Goal: Information Seeking & Learning: Learn about a topic

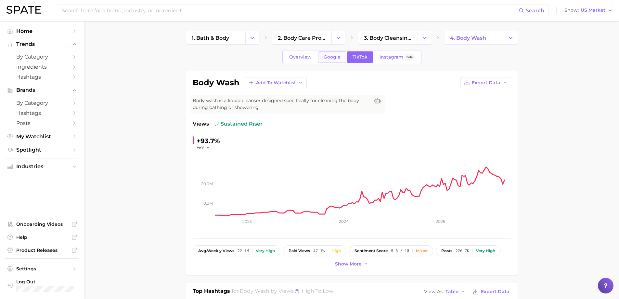
click at [322, 60] on link "Google" at bounding box center [332, 56] width 28 height 11
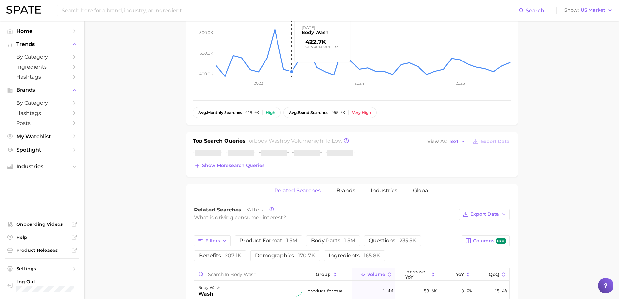
scroll to position [195, 0]
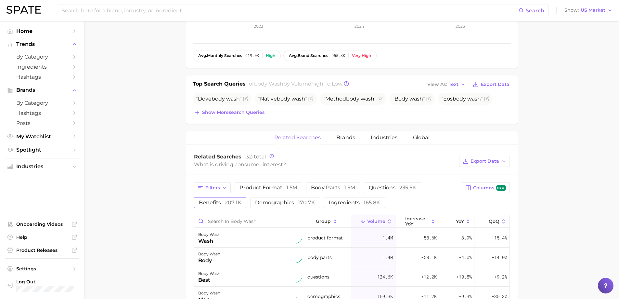
click at [229, 202] on span "207.1k" at bounding box center [233, 202] width 17 height 6
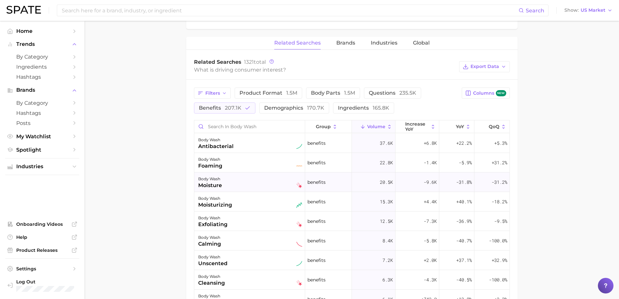
scroll to position [292, 0]
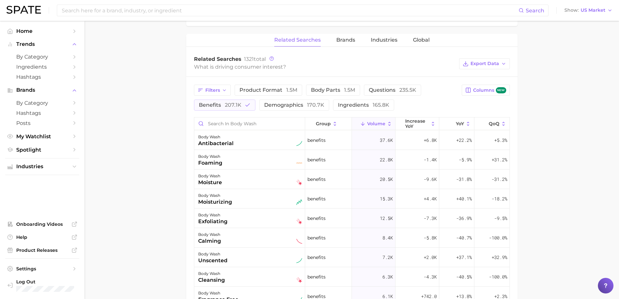
click at [370, 124] on span "Volume" at bounding box center [376, 123] width 18 height 5
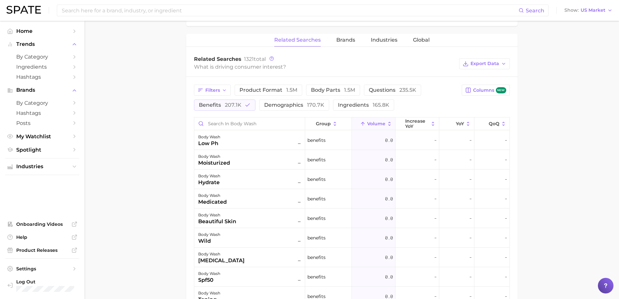
click at [370, 124] on span "Volume" at bounding box center [376, 123] width 18 height 5
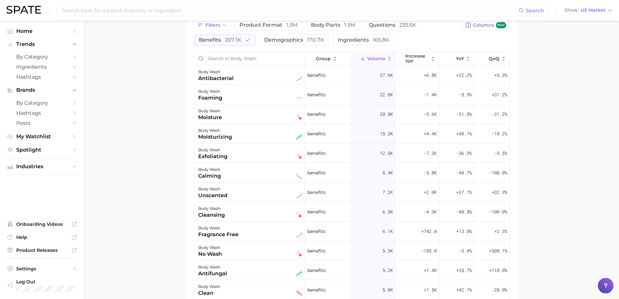
scroll to position [390, 0]
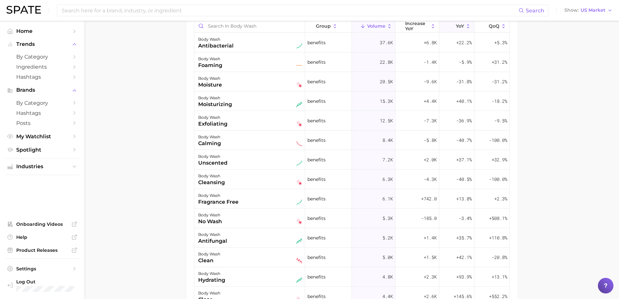
click at [461, 24] on button "YoY" at bounding box center [456, 26] width 35 height 13
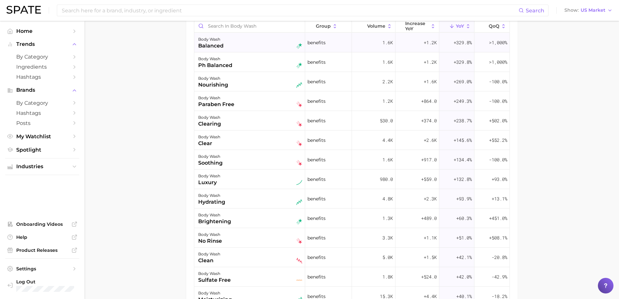
click at [239, 48] on div "body wash balanced" at bounding box center [250, 42] width 104 height 14
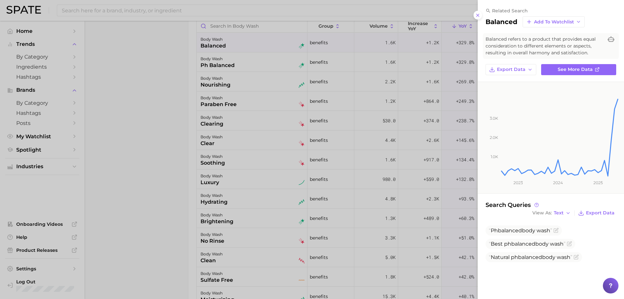
click at [238, 62] on div at bounding box center [312, 149] width 624 height 299
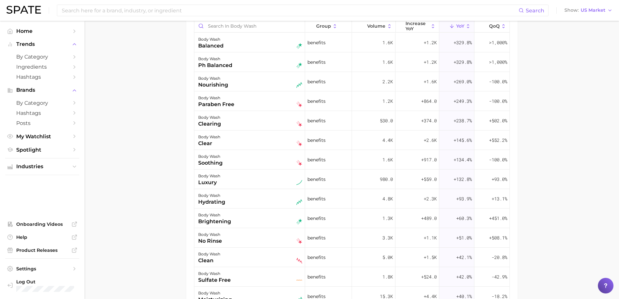
click at [239, 65] on div "body wash ph balanced" at bounding box center [250, 62] width 104 height 14
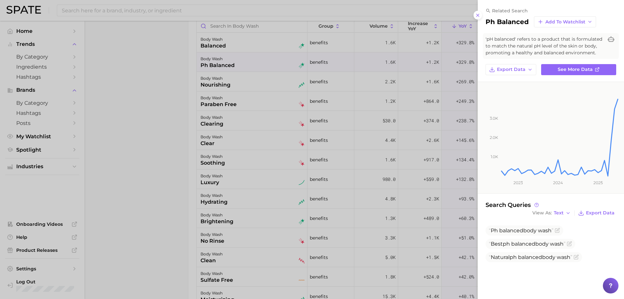
click at [231, 51] on div at bounding box center [312, 149] width 624 height 299
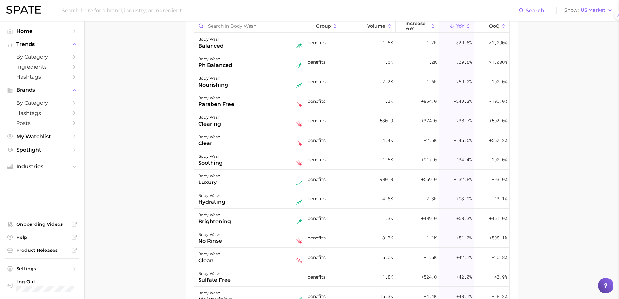
click at [231, 48] on div "body wash balanced" at bounding box center [250, 42] width 104 height 14
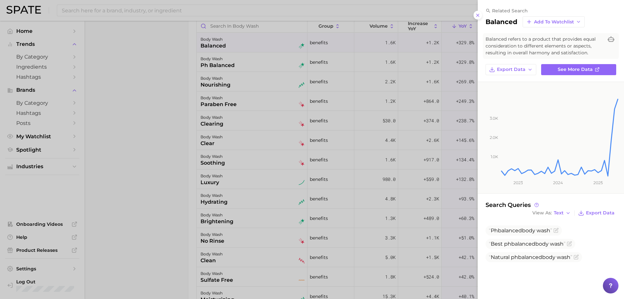
click at [234, 55] on div at bounding box center [312, 149] width 624 height 299
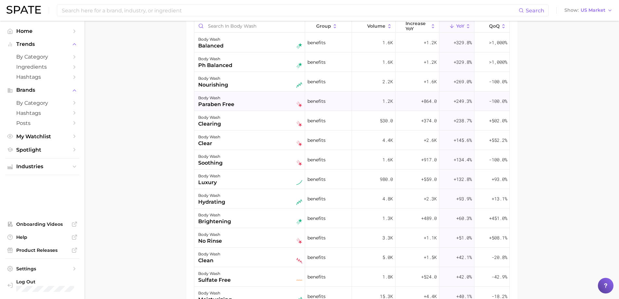
click at [237, 103] on div "body wash paraben free" at bounding box center [250, 101] width 104 height 14
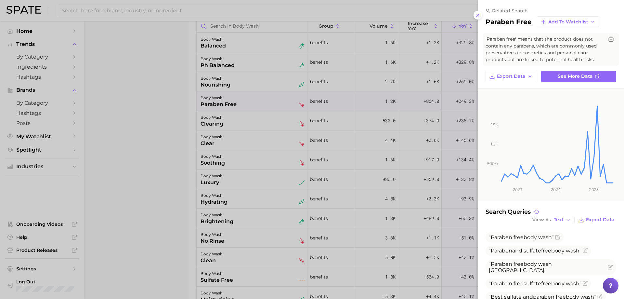
click at [238, 104] on div at bounding box center [312, 149] width 624 height 299
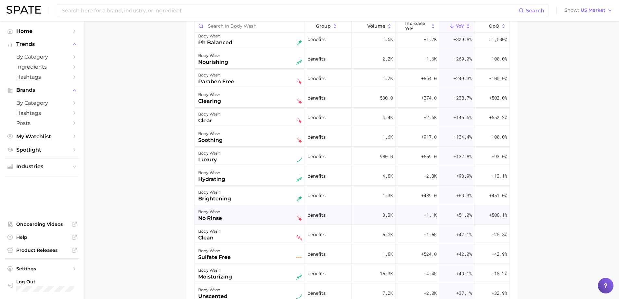
scroll to position [32, 0]
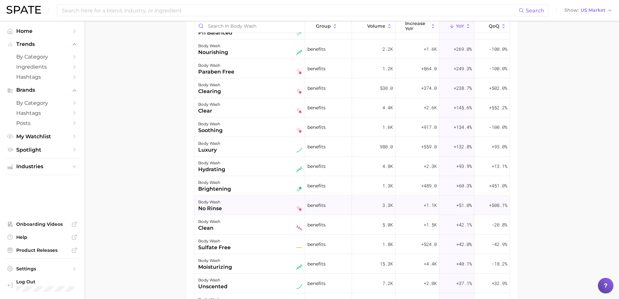
click at [211, 207] on div "no rinse" at bounding box center [210, 208] width 24 height 8
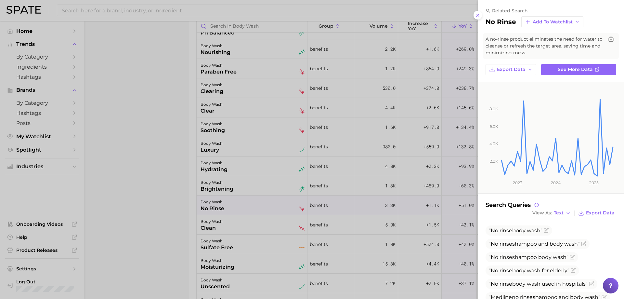
click at [240, 227] on div at bounding box center [312, 149] width 624 height 299
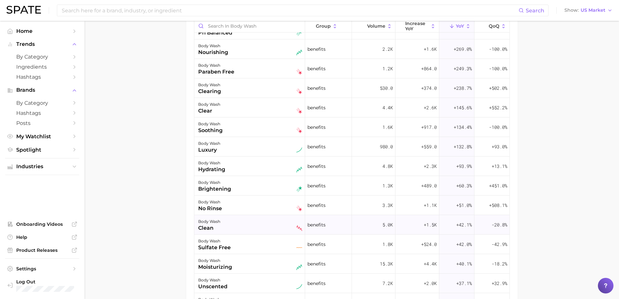
click at [238, 227] on div "body wash clean" at bounding box center [250, 224] width 104 height 14
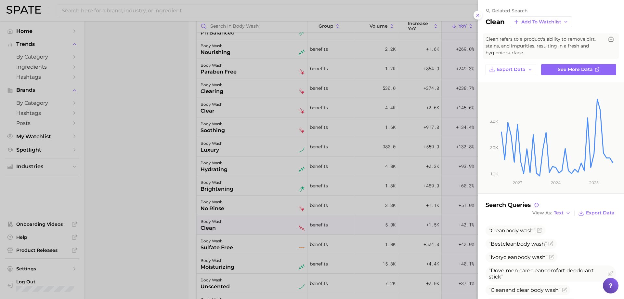
click at [236, 245] on div at bounding box center [312, 149] width 624 height 299
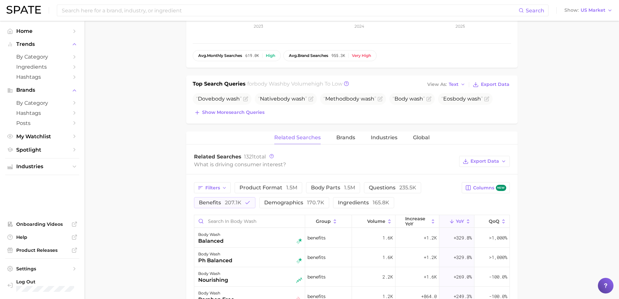
scroll to position [0, 0]
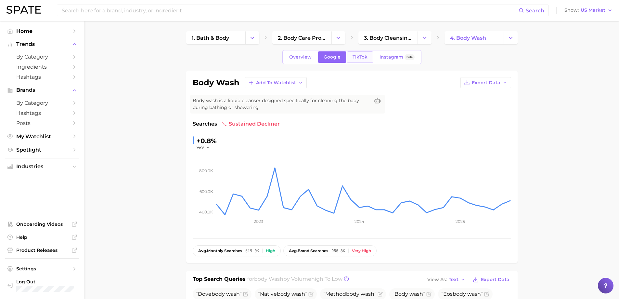
click at [349, 57] on link "TikTok" at bounding box center [360, 56] width 26 height 11
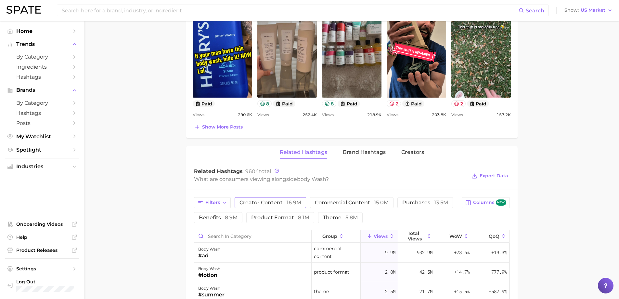
scroll to position [390, 0]
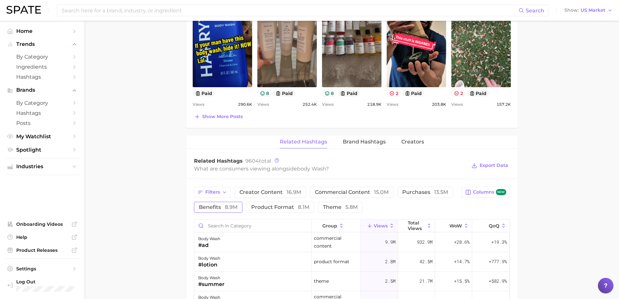
click at [217, 209] on span "benefits 8.9m" at bounding box center [218, 206] width 39 height 5
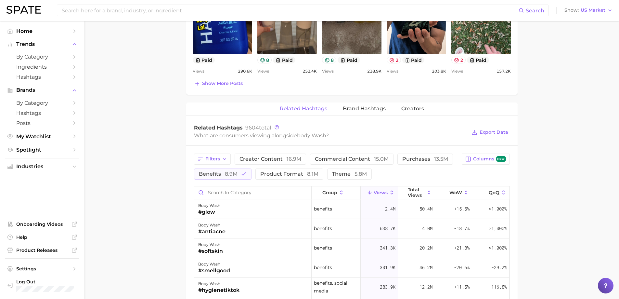
scroll to position [455, 0]
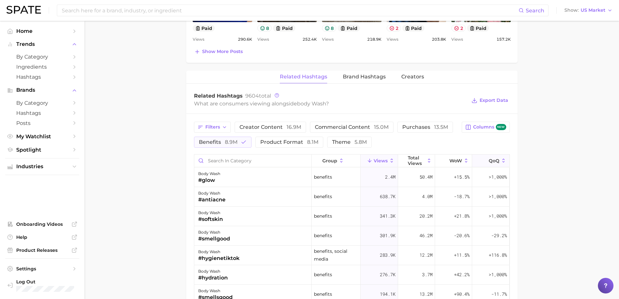
click at [476, 160] on button "QoQ" at bounding box center [490, 160] width 37 height 13
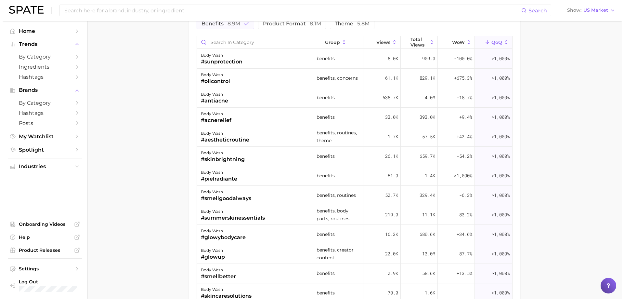
scroll to position [585, 0]
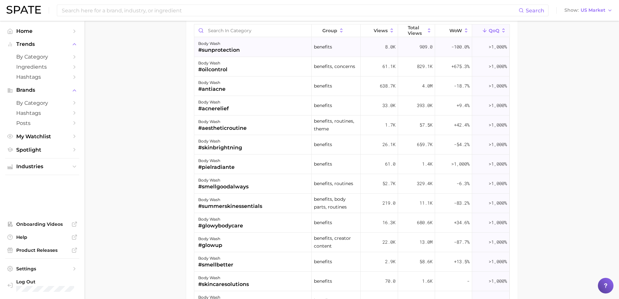
click at [252, 41] on div "body wash #sunprotection" at bounding box center [252, 46] width 117 height 19
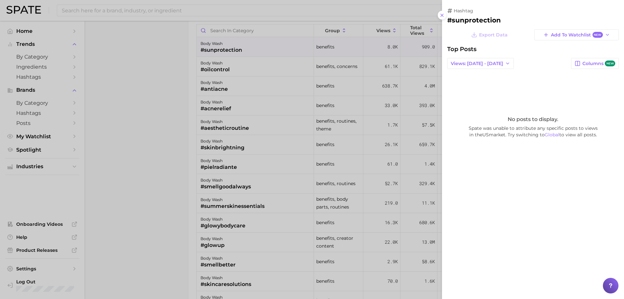
click at [162, 73] on div at bounding box center [312, 149] width 624 height 299
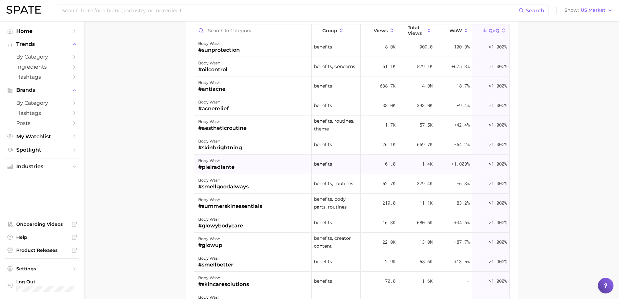
click at [247, 169] on div "body wash #pielradiante" at bounding box center [252, 163] width 117 height 19
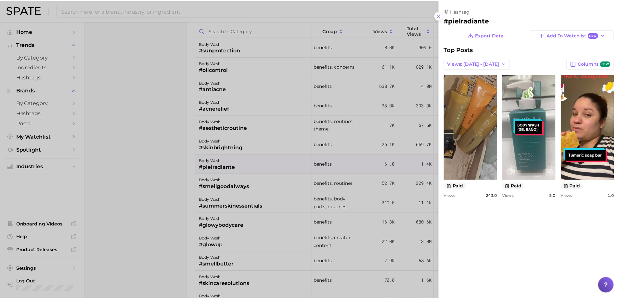
scroll to position [0, 0]
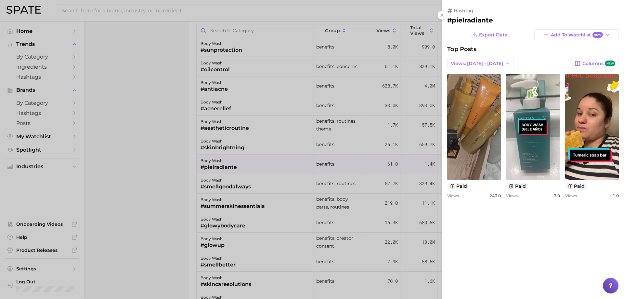
click at [180, 139] on div at bounding box center [312, 149] width 624 height 299
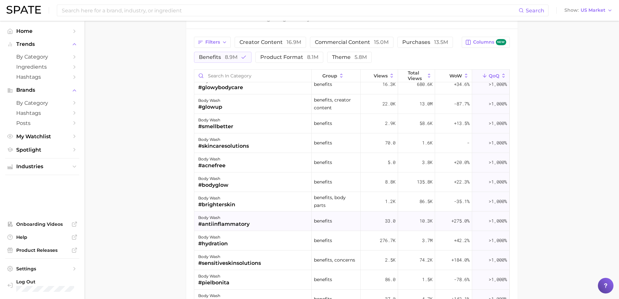
scroll to position [195, 0]
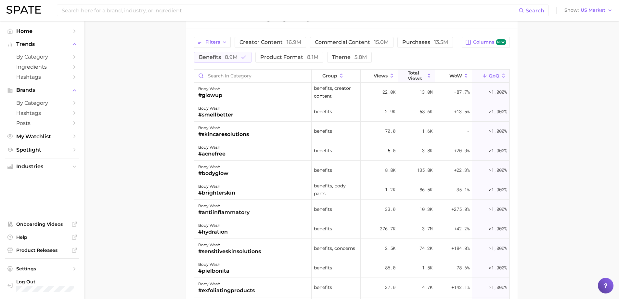
click at [408, 77] on span "Total Views" at bounding box center [416, 75] width 17 height 10
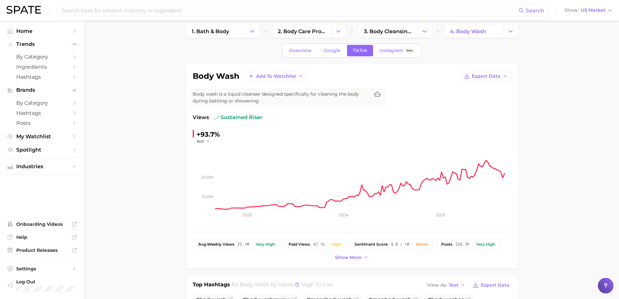
scroll to position [0, 0]
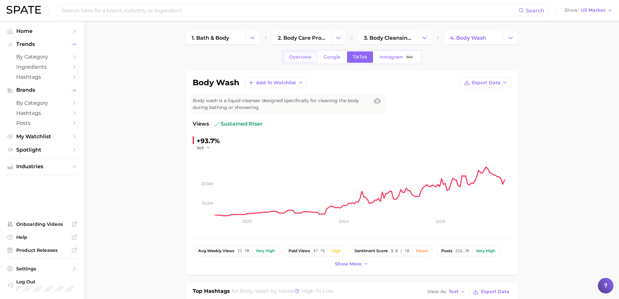
click at [309, 53] on link "Overview" at bounding box center [300, 56] width 33 height 11
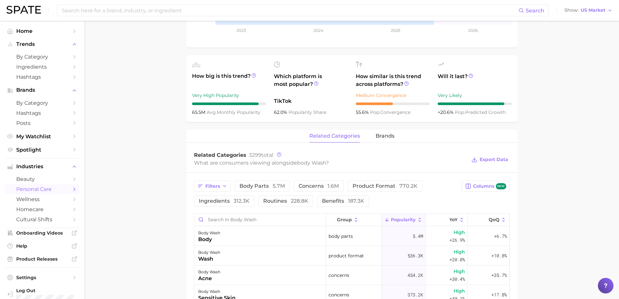
scroll to position [195, 0]
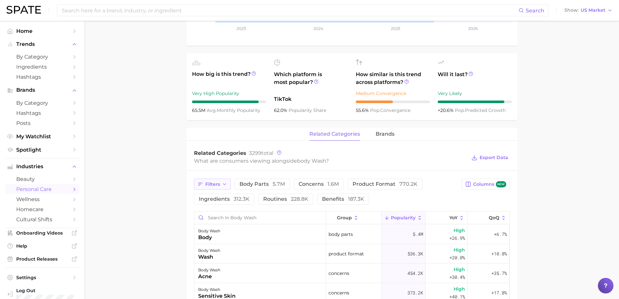
click at [216, 186] on span "Filters" at bounding box center [212, 184] width 15 height 6
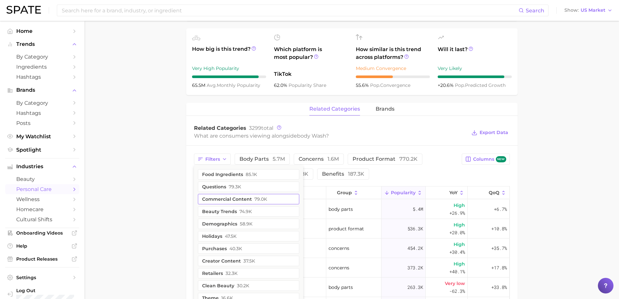
scroll to position [227, 0]
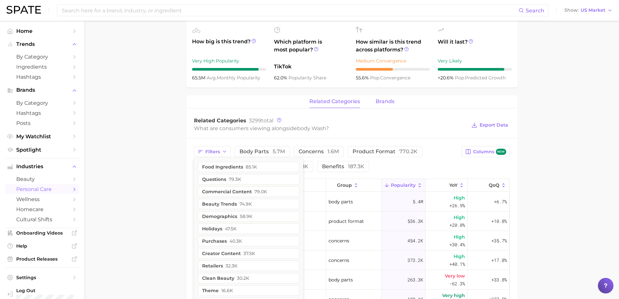
click at [388, 102] on span "brands" at bounding box center [385, 101] width 19 height 6
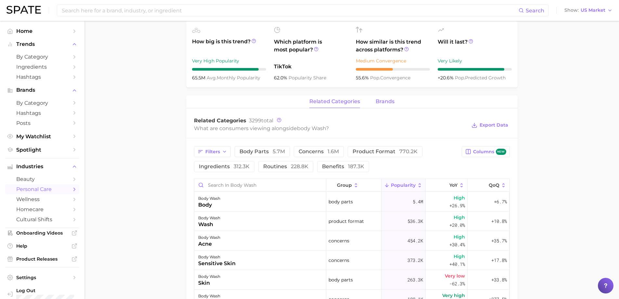
click at [386, 101] on span "brands" at bounding box center [385, 101] width 19 height 6
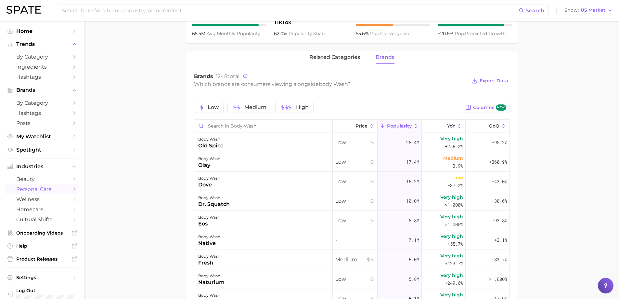
scroll to position [260, 0]
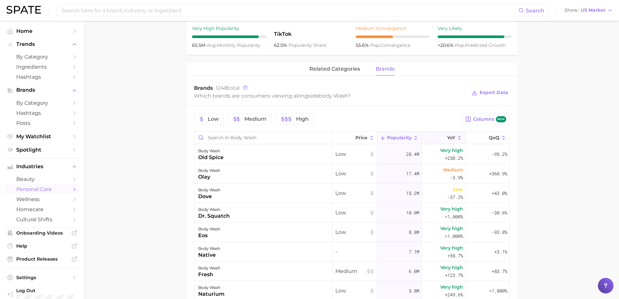
click at [440, 139] on icon at bounding box center [443, 138] width 6 height 6
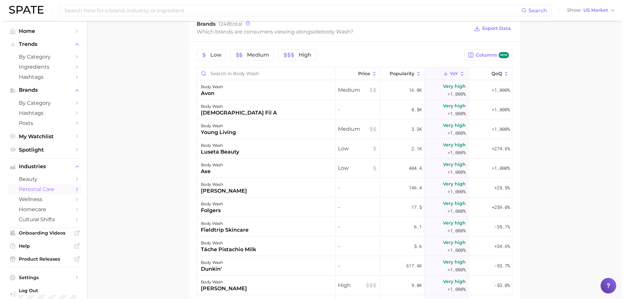
scroll to position [325, 0]
click at [276, 116] on div "body wash [DEMOGRAPHIC_DATA] fil a" at bounding box center [263, 108] width 138 height 19
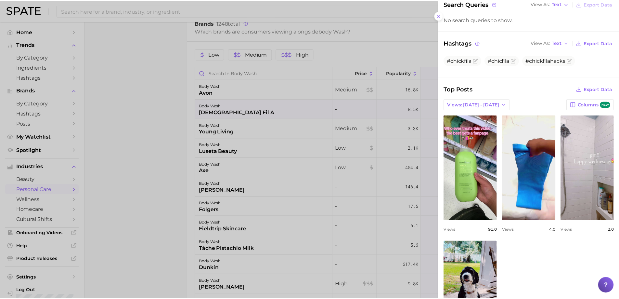
scroll to position [144, 0]
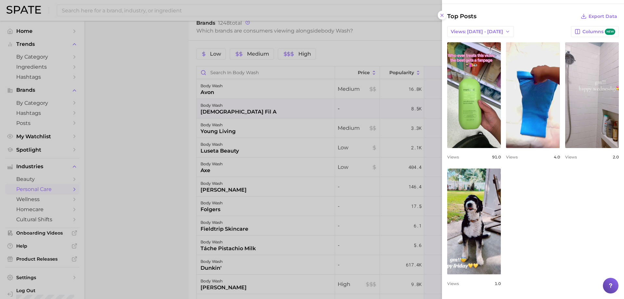
click at [173, 154] on div at bounding box center [312, 149] width 624 height 299
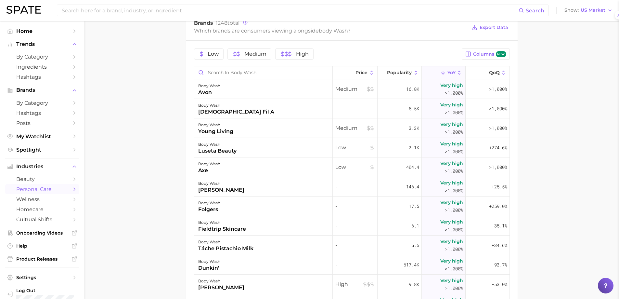
click at [174, 154] on div at bounding box center [309, 149] width 619 height 299
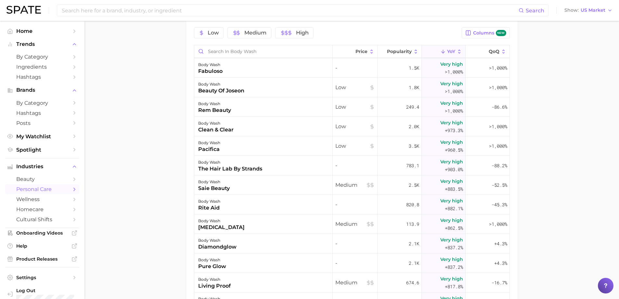
scroll to position [357, 0]
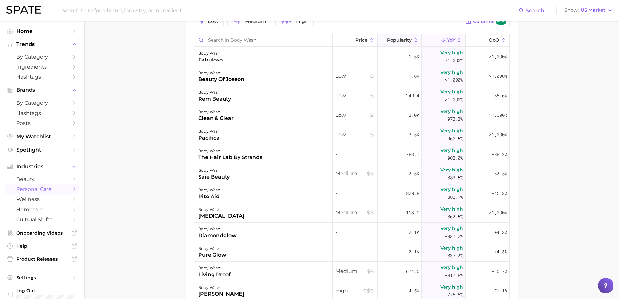
click at [394, 41] on span "Popularity" at bounding box center [399, 39] width 25 height 5
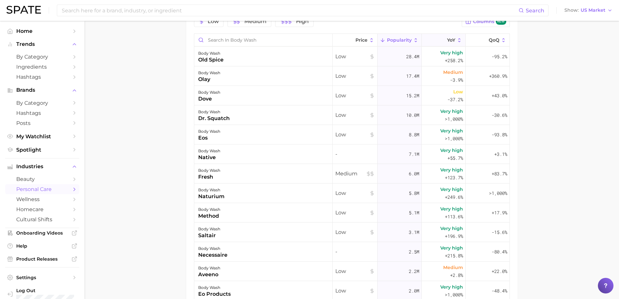
click at [457, 40] on icon at bounding box center [460, 40] width 6 height 6
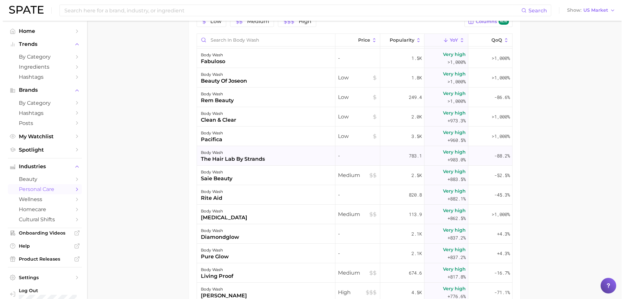
scroll to position [2047, 0]
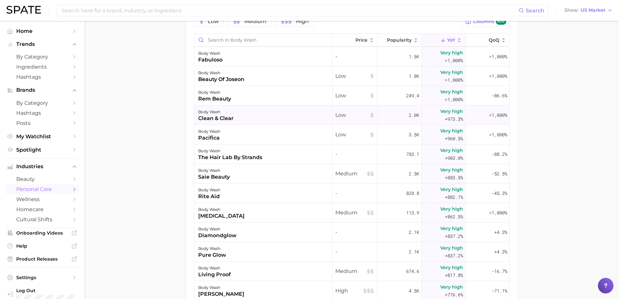
click at [217, 117] on div "clean & clear" at bounding box center [215, 118] width 35 height 8
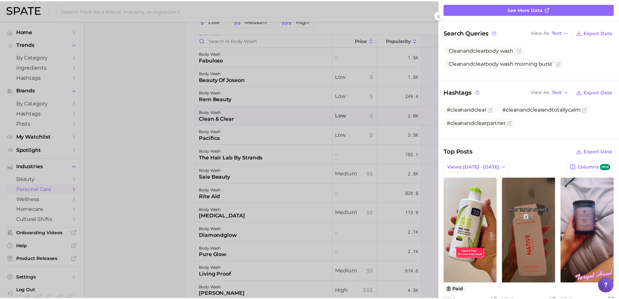
scroll to position [58, 0]
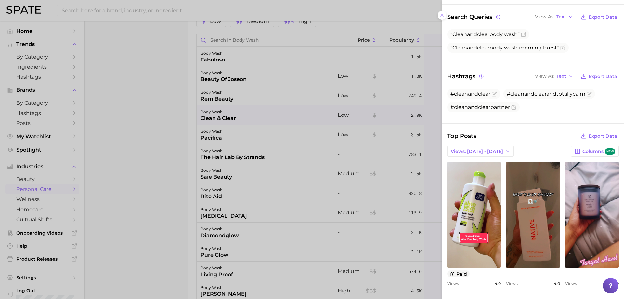
click at [137, 175] on div at bounding box center [312, 149] width 624 height 299
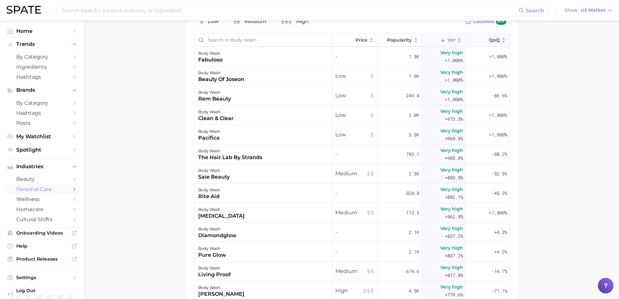
click at [495, 44] on button "QoQ" at bounding box center [488, 40] width 44 height 13
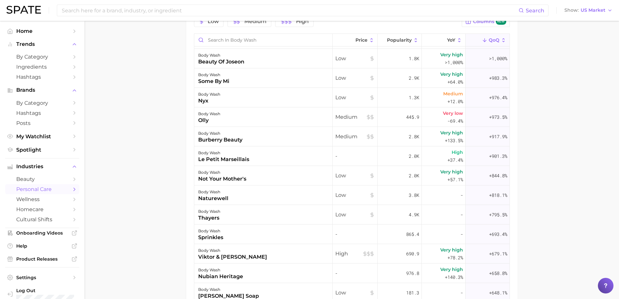
scroll to position [2444, 0]
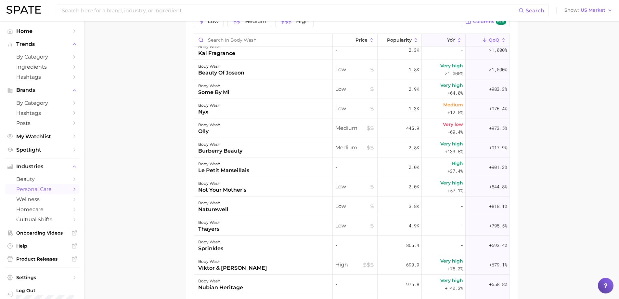
click at [450, 40] on span "YoY" at bounding box center [451, 39] width 8 height 5
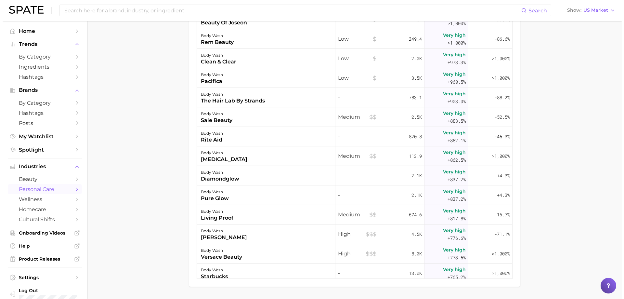
scroll to position [422, 0]
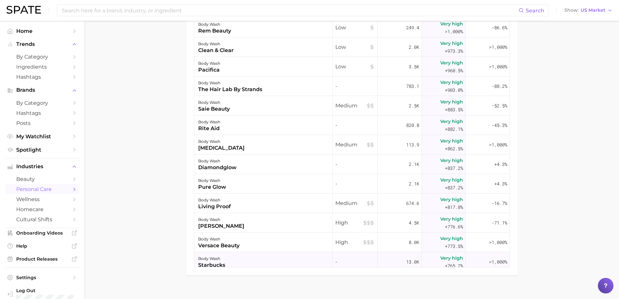
click at [218, 260] on div "body wash" at bounding box center [211, 258] width 27 height 8
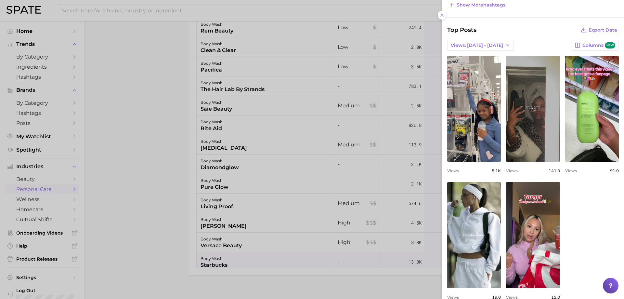
scroll to position [175, 0]
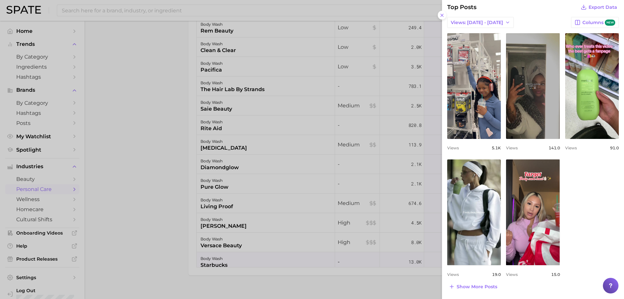
click at [183, 161] on div at bounding box center [312, 149] width 624 height 299
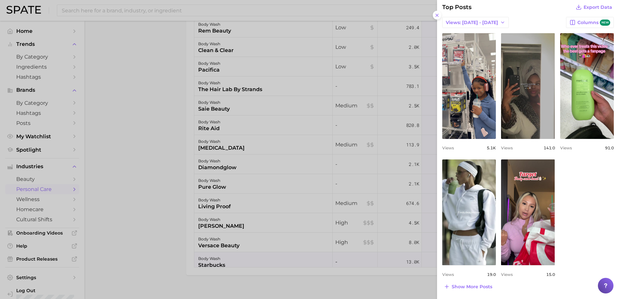
click at [183, 160] on div at bounding box center [309, 149] width 619 height 299
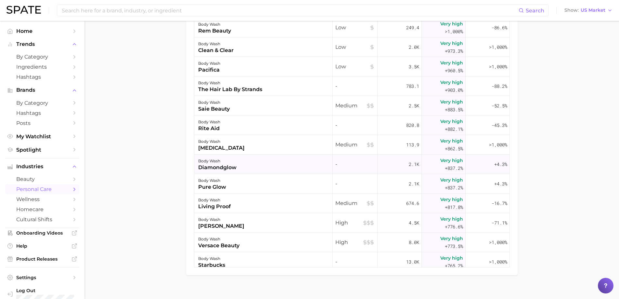
click at [215, 163] on div "body wash" at bounding box center [217, 161] width 38 height 8
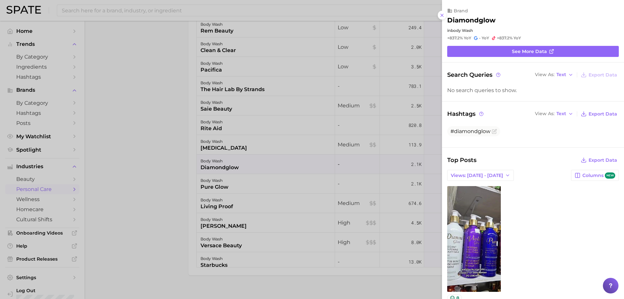
scroll to position [0, 0]
click at [150, 137] on div at bounding box center [312, 149] width 624 height 299
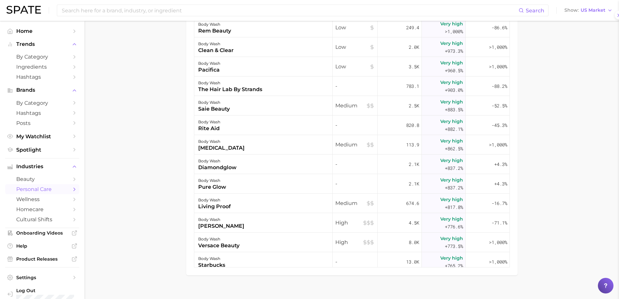
click at [150, 137] on div at bounding box center [309, 149] width 619 height 299
click at [246, 148] on div "body wash [MEDICAL_DATA]" at bounding box center [263, 144] width 138 height 19
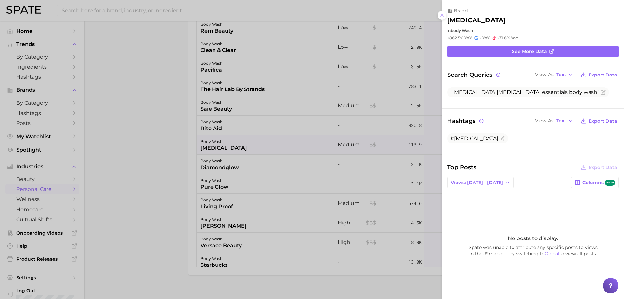
click at [175, 151] on div at bounding box center [312, 149] width 624 height 299
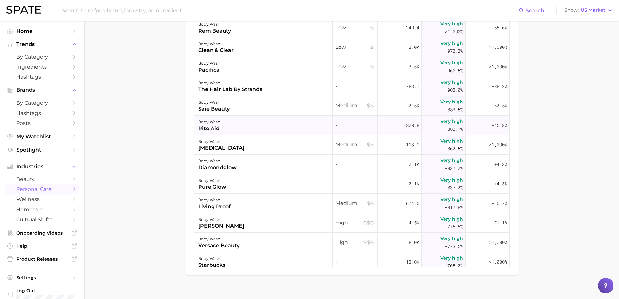
click at [254, 133] on div "body wash rite aid" at bounding box center [263, 124] width 138 height 19
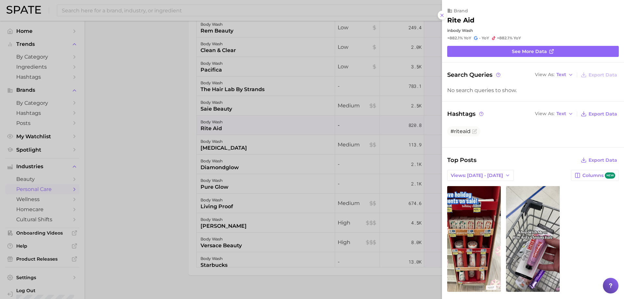
click at [169, 131] on div at bounding box center [312, 149] width 624 height 299
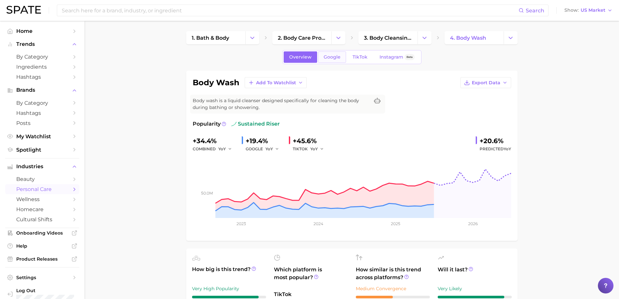
click at [337, 54] on span "Google" at bounding box center [332, 57] width 17 height 6
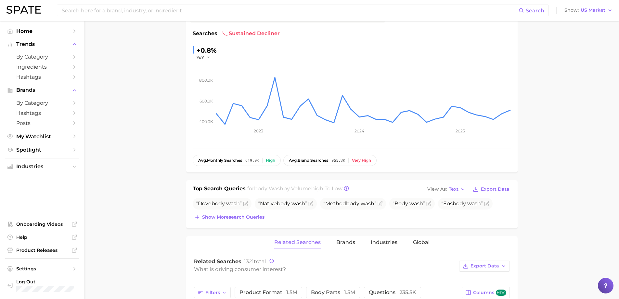
scroll to position [195, 0]
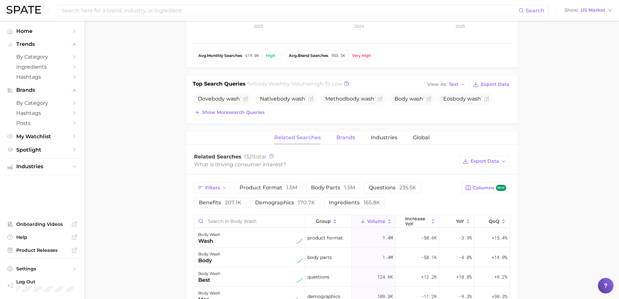
click at [339, 135] on span "Brands" at bounding box center [345, 138] width 19 height 6
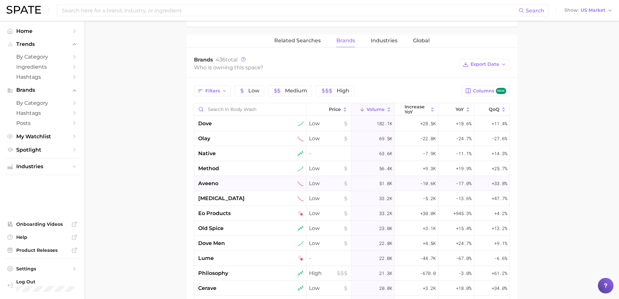
scroll to position [325, 0]
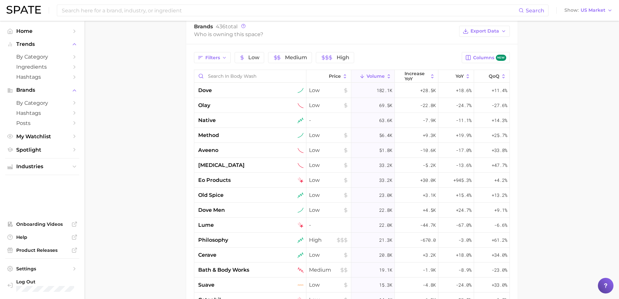
click at [369, 77] on span "Volume" at bounding box center [376, 75] width 18 height 5
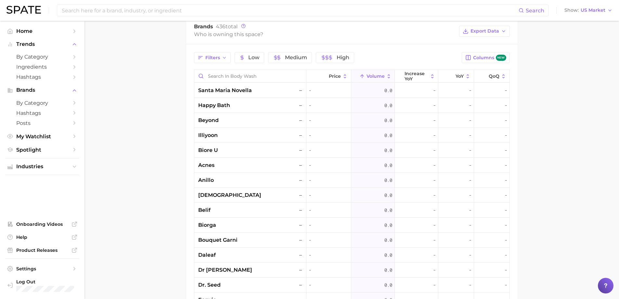
click at [369, 77] on span "Volume" at bounding box center [376, 75] width 18 height 5
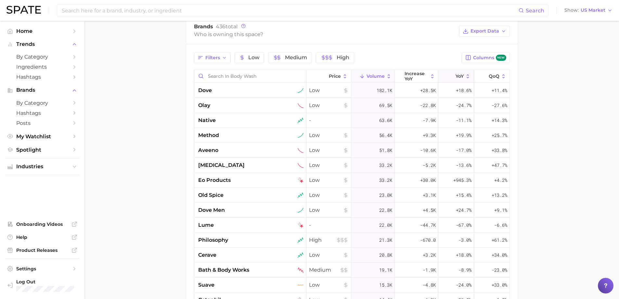
click at [450, 79] on button "YoY" at bounding box center [455, 76] width 35 height 13
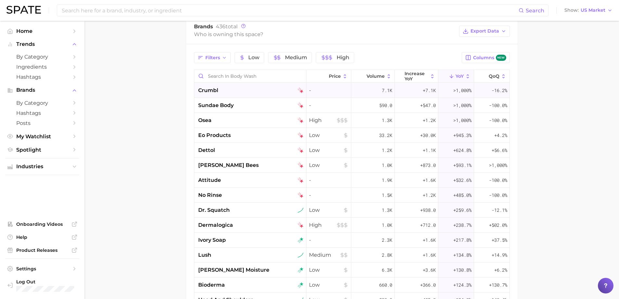
click at [238, 91] on div "crumbl" at bounding box center [250, 90] width 105 height 8
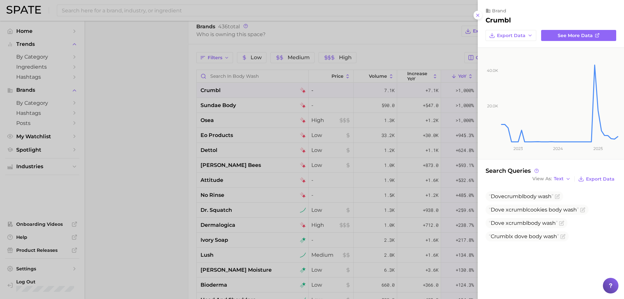
click at [155, 90] on div at bounding box center [312, 149] width 624 height 299
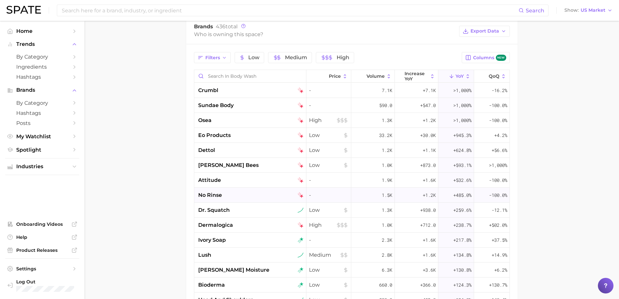
click at [228, 199] on div "no rinse" at bounding box center [250, 194] width 112 height 15
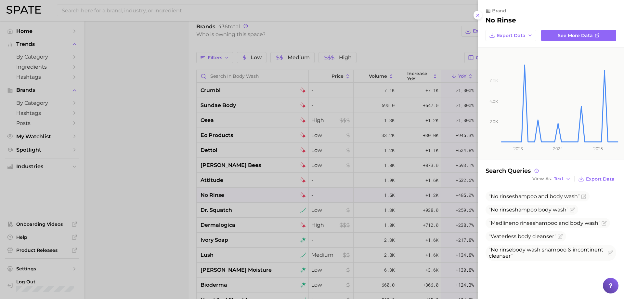
click at [146, 182] on div at bounding box center [312, 149] width 624 height 299
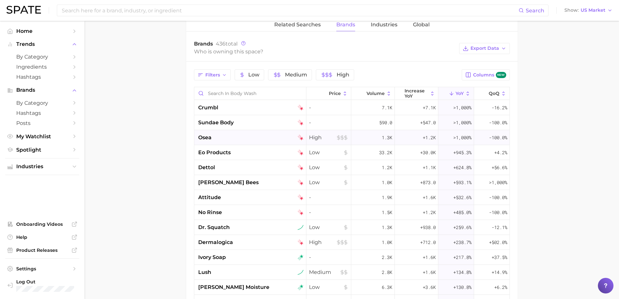
scroll to position [292, 0]
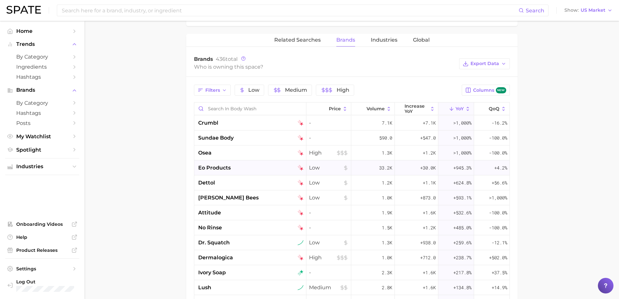
click at [221, 168] on span "eo products" at bounding box center [214, 168] width 32 height 8
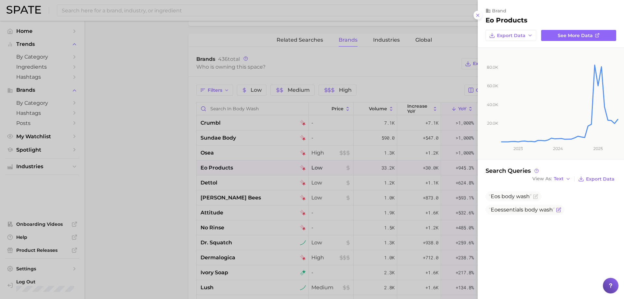
click at [550, 209] on span "Eo essentials body wash" at bounding box center [522, 209] width 66 height 6
click at [561, 210] on icon "Flag as miscategorized or irrelevant" at bounding box center [558, 209] width 5 height 5
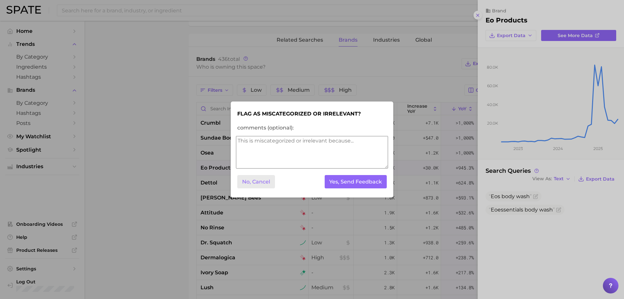
click at [243, 180] on button "No, Cancel" at bounding box center [256, 181] width 38 height 13
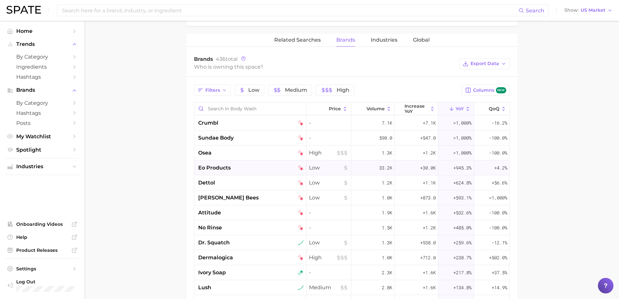
click at [208, 165] on span "eo products" at bounding box center [214, 168] width 32 height 8
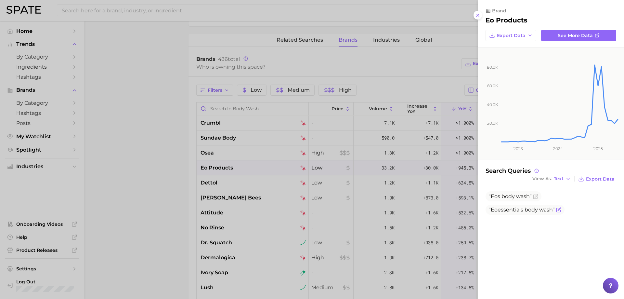
click at [519, 210] on span "Eo essentials body wash" at bounding box center [522, 209] width 66 height 6
copy body "Eo essentials body wash"
click at [315, 180] on div at bounding box center [312, 149] width 624 height 299
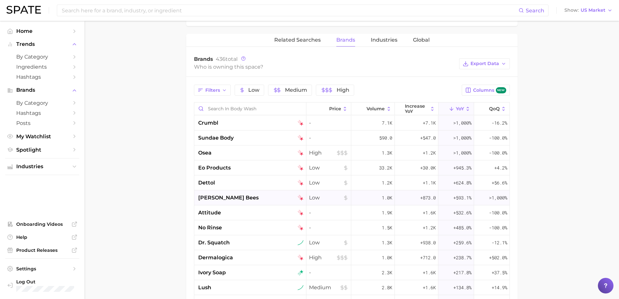
click at [229, 199] on div "[PERSON_NAME] bees" at bounding box center [250, 198] width 105 height 8
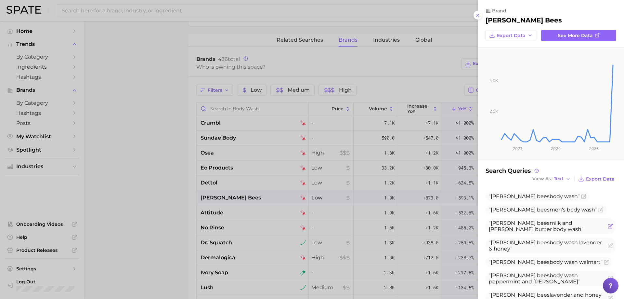
click at [608, 226] on icon "Flag as miscategorized or irrelevant" at bounding box center [610, 225] width 5 height 5
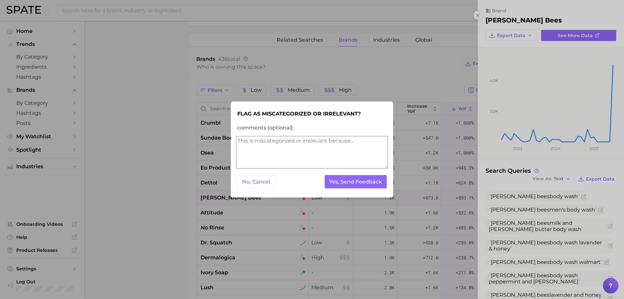
click at [252, 186] on button "No, Cancel" at bounding box center [256, 181] width 38 height 13
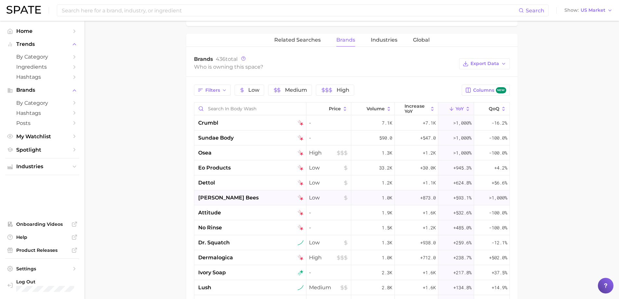
click at [223, 193] on div "[PERSON_NAME] bees" at bounding box center [250, 197] width 112 height 15
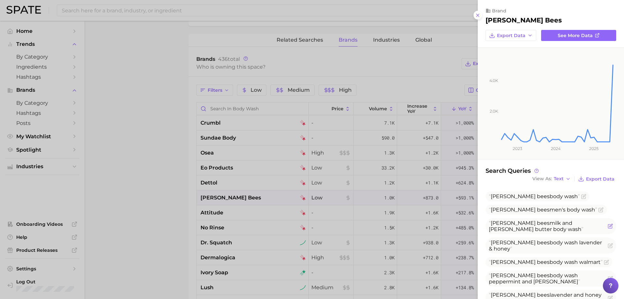
click at [545, 221] on span "[PERSON_NAME] bees milk and [PERSON_NAME] butter body wash" at bounding box center [536, 226] width 95 height 12
drag, startPoint x: 505, startPoint y: 226, endPoint x: 490, endPoint y: 222, distance: 14.8
click at [490, 222] on span "[PERSON_NAME] bees milk and [PERSON_NAME] butter body wash" at bounding box center [548, 226] width 118 height 12
copy span "[PERSON_NAME] bees milk and [PERSON_NAME] butter body wash"
click at [398, 204] on div at bounding box center [312, 149] width 624 height 299
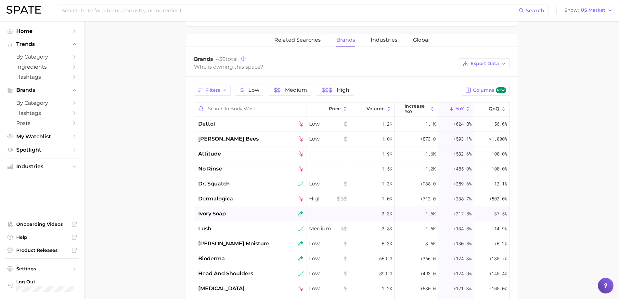
scroll to position [65, 0]
